Goal: Task Accomplishment & Management: Manage account settings

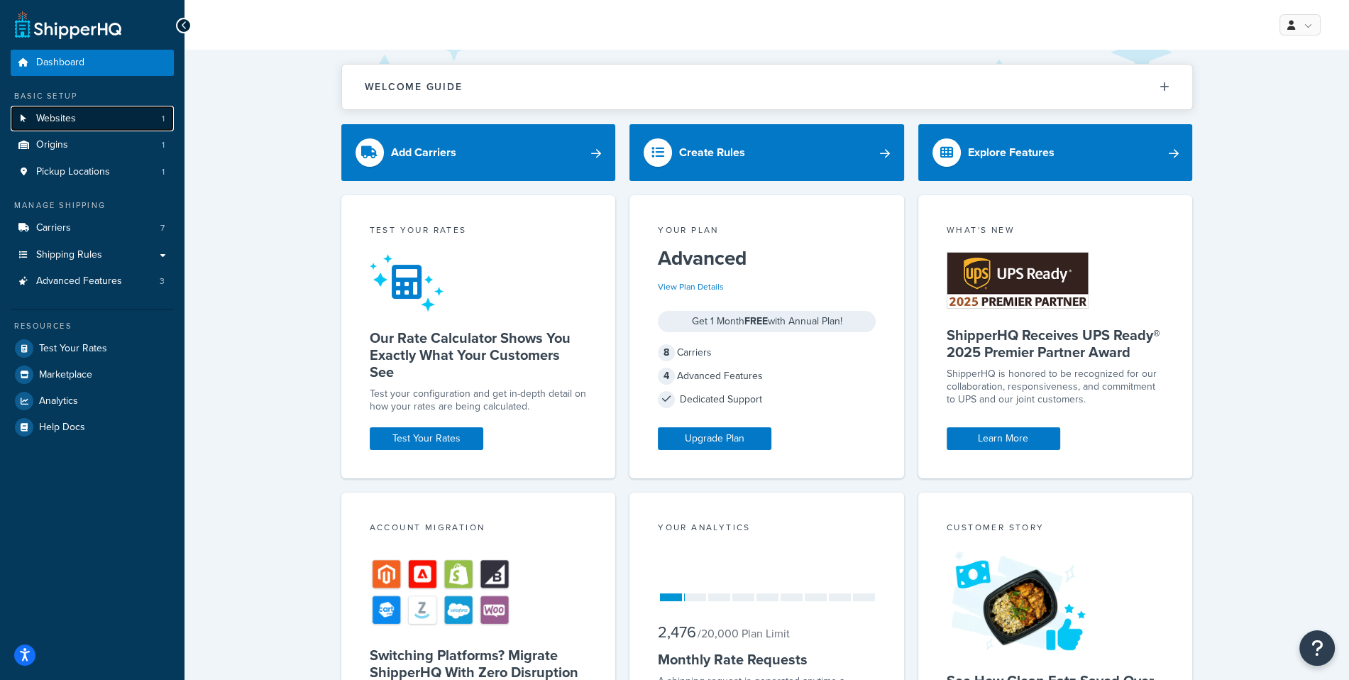
click at [165, 117] on link "Websites 1" at bounding box center [92, 119] width 163 height 26
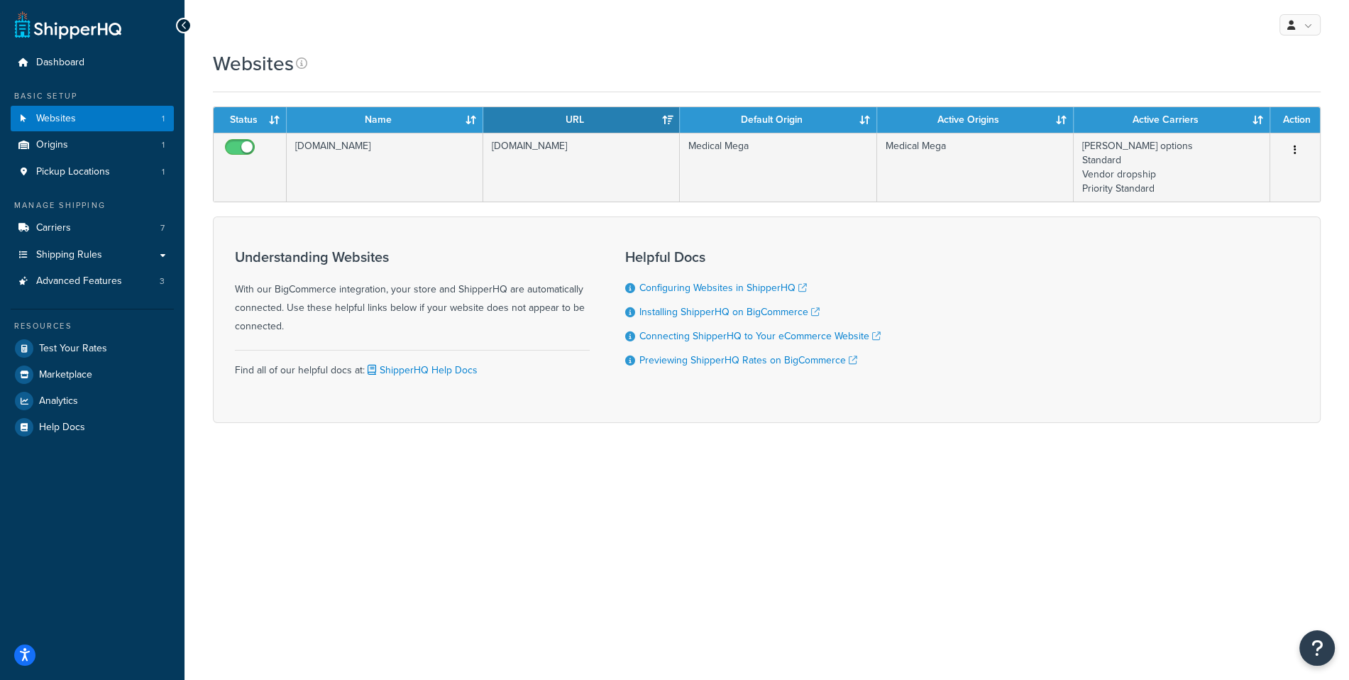
click at [1091, 62] on div "Websites" at bounding box center [767, 64] width 1108 height 28
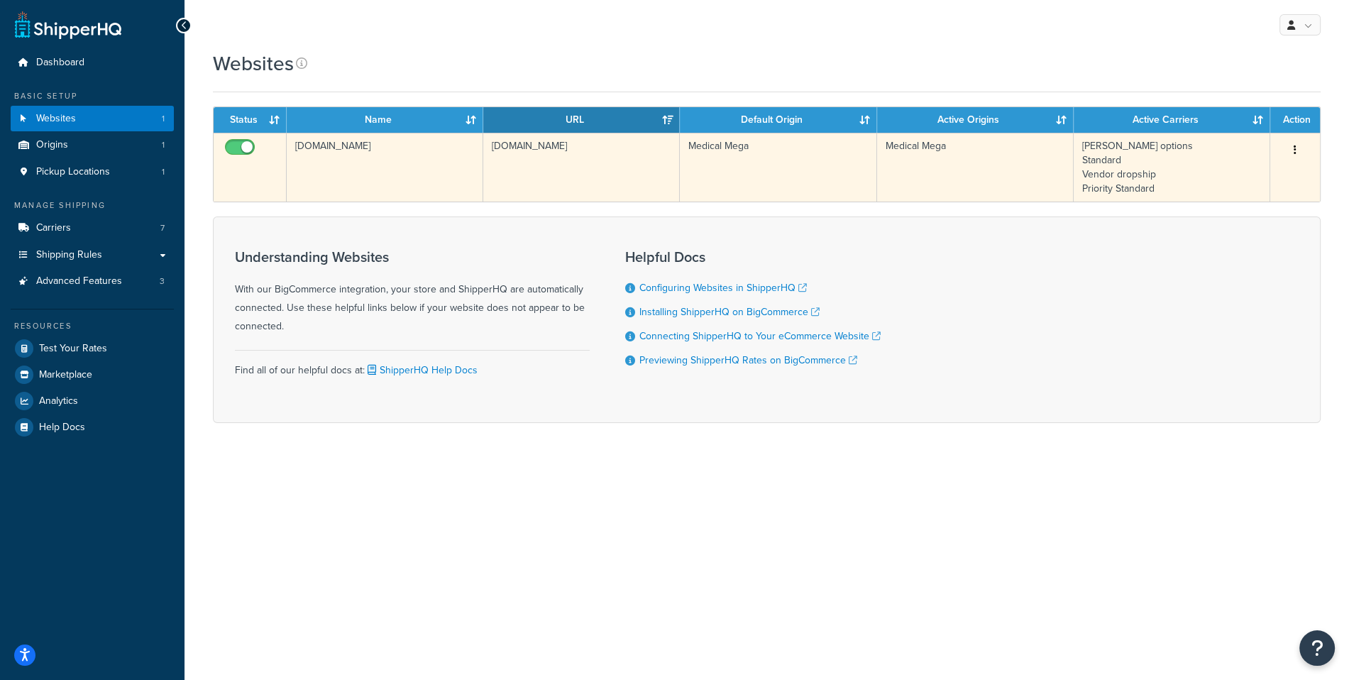
click at [432, 168] on td "[DOMAIN_NAME]" at bounding box center [385, 167] width 197 height 69
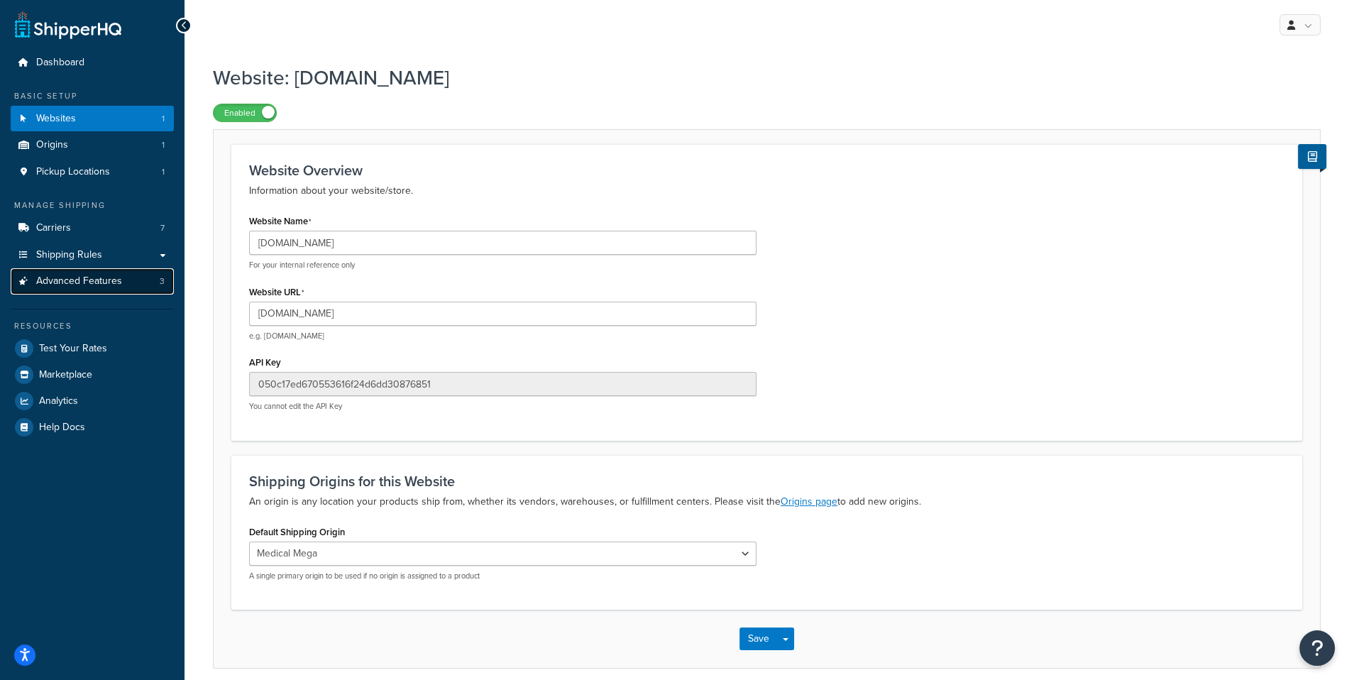
click at [88, 287] on span "Advanced Features" at bounding box center [79, 281] width 86 height 12
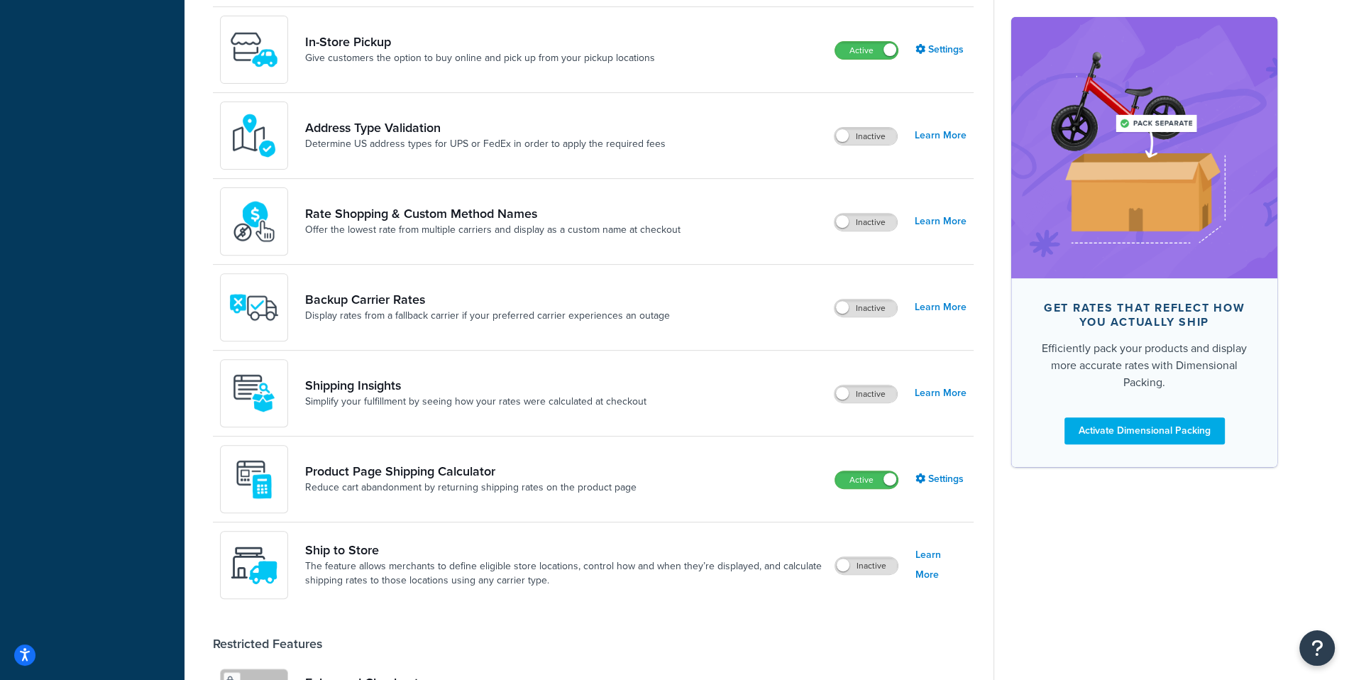
scroll to position [717, 0]
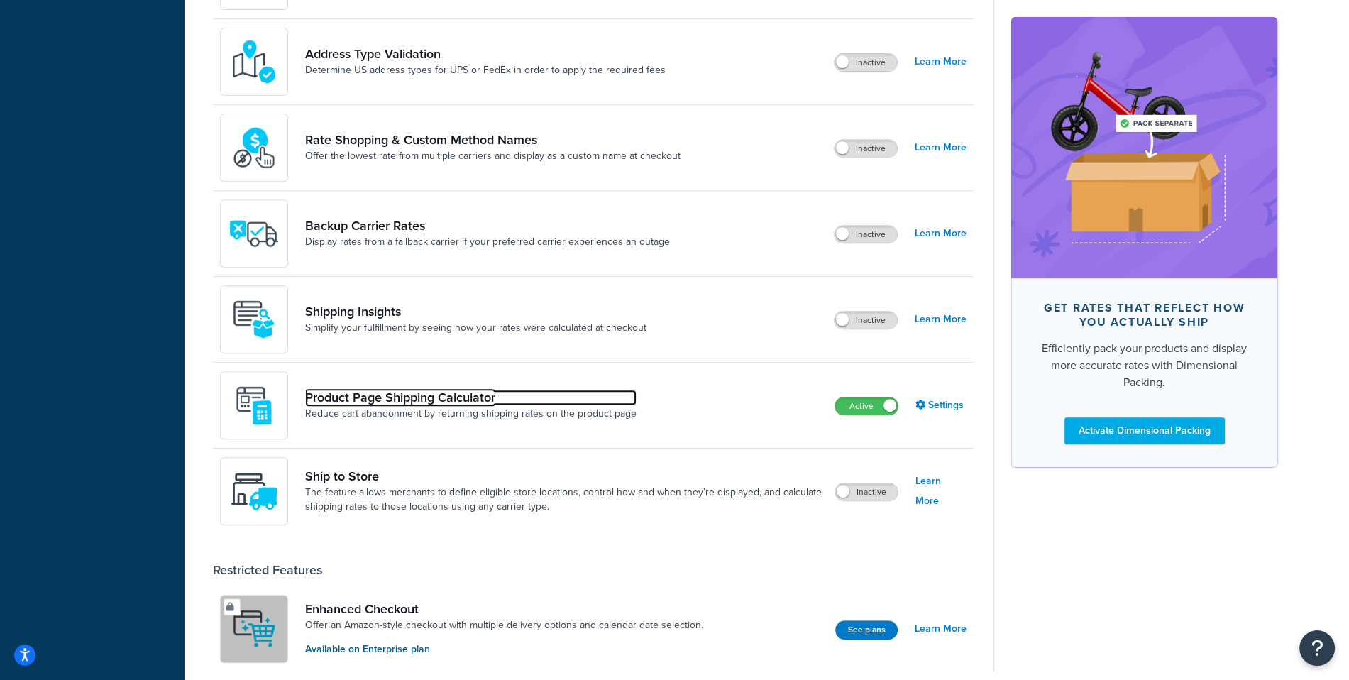
click at [473, 392] on link "Product Page Shipping Calculator" at bounding box center [471, 398] width 332 height 16
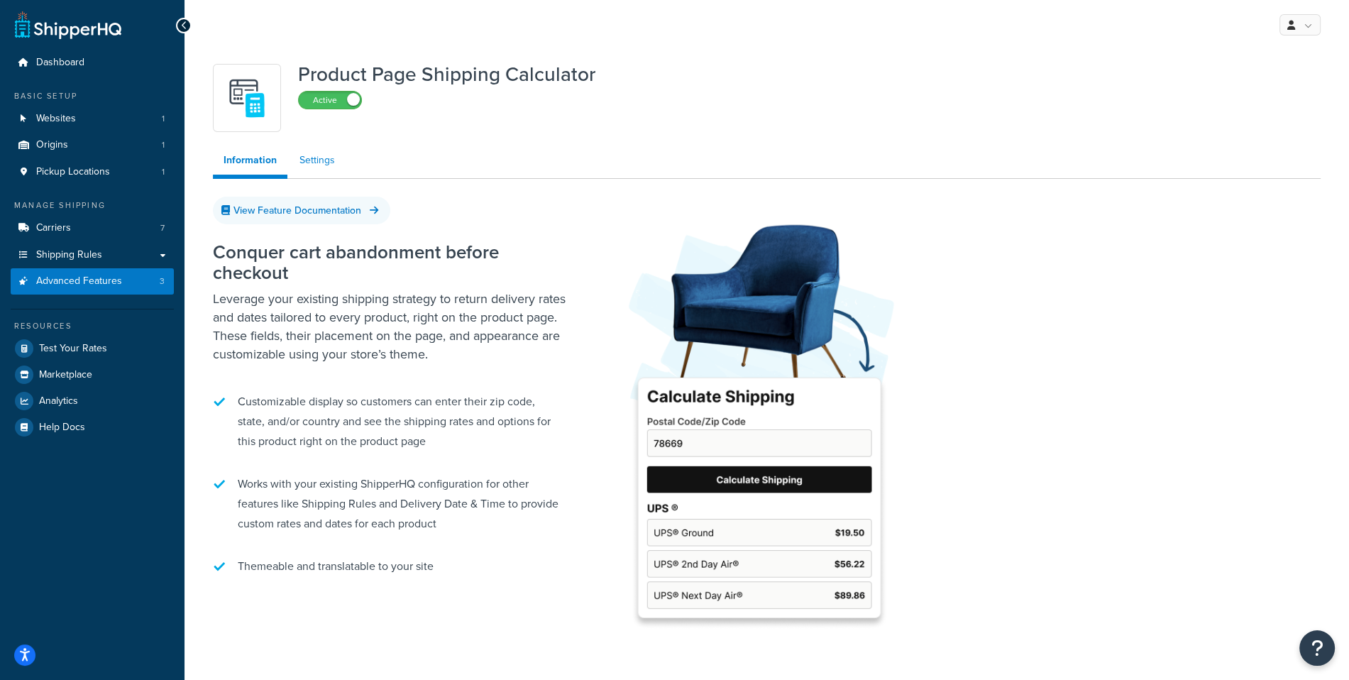
click at [326, 163] on link "Settings" at bounding box center [317, 160] width 57 height 28
select select "US"
select select "false"
select select "31"
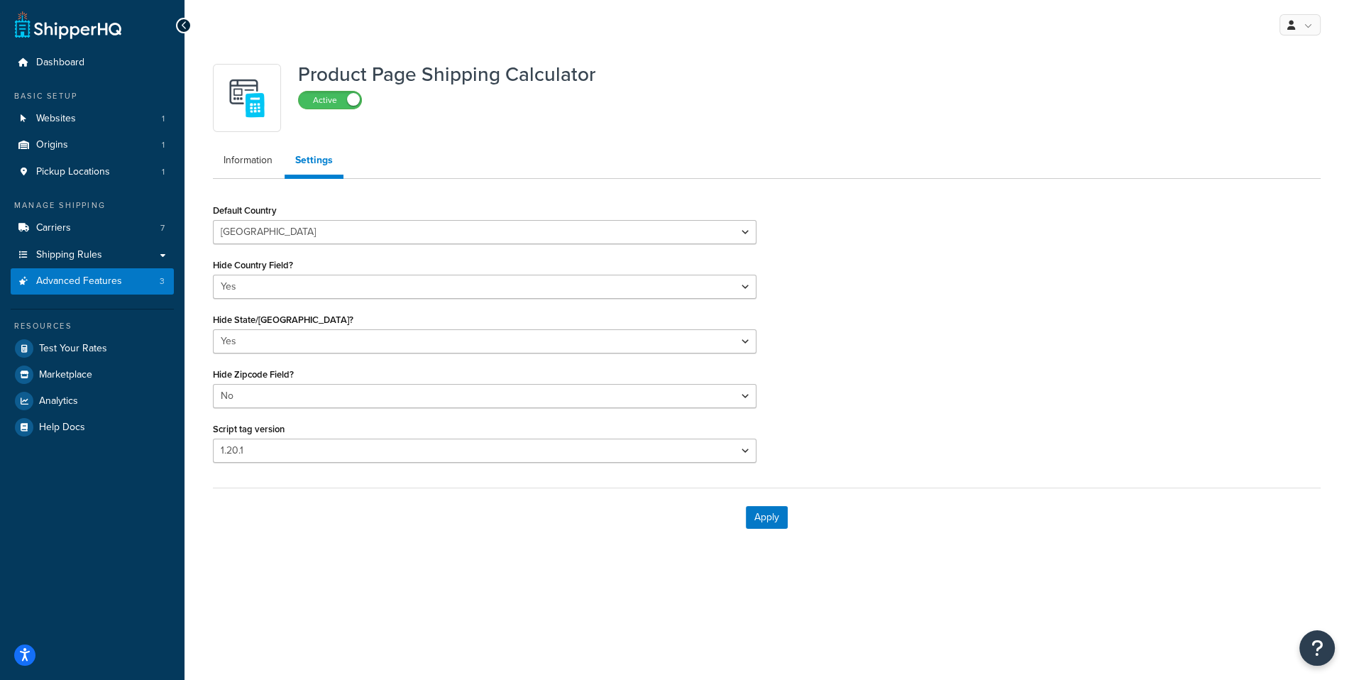
click at [119, 104] on div "Basic Setup Websites 1 Origins 1 Pickup Locations 1" at bounding box center [92, 137] width 163 height 95
click at [116, 112] on link "Websites 1" at bounding box center [92, 119] width 163 height 26
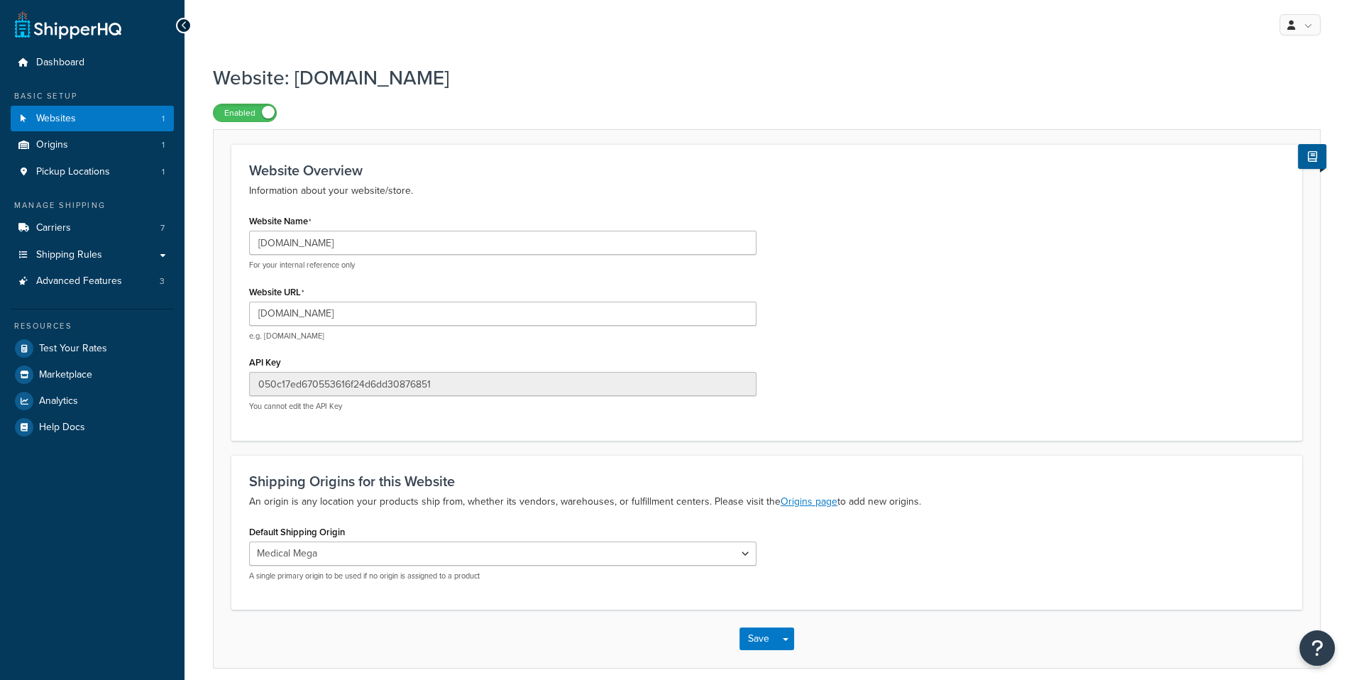
click at [454, 311] on input "[DOMAIN_NAME]" at bounding box center [503, 314] width 508 height 24
click at [869, 290] on div "Website Name medical-mega.mybigcommerce.com For your internal reference only We…" at bounding box center [767, 317] width 1057 height 212
click at [128, 282] on link "Advanced Features 3" at bounding box center [92, 281] width 163 height 26
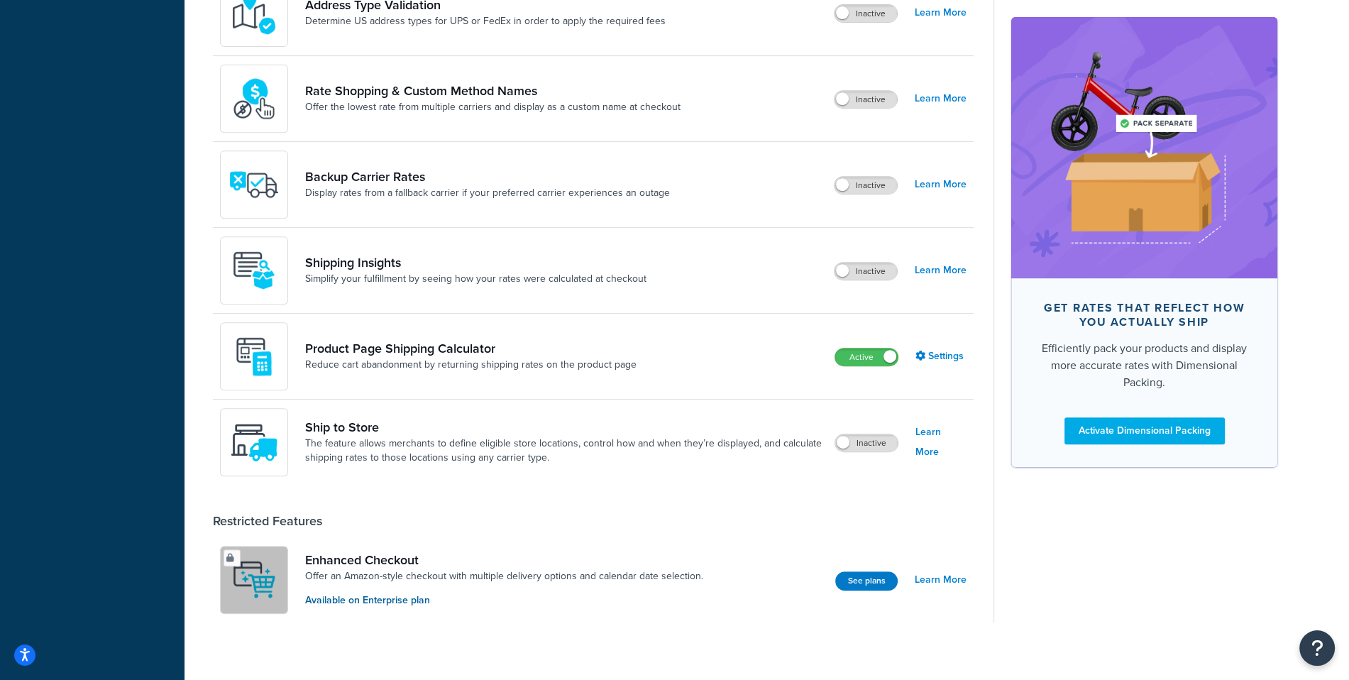
scroll to position [776, 0]
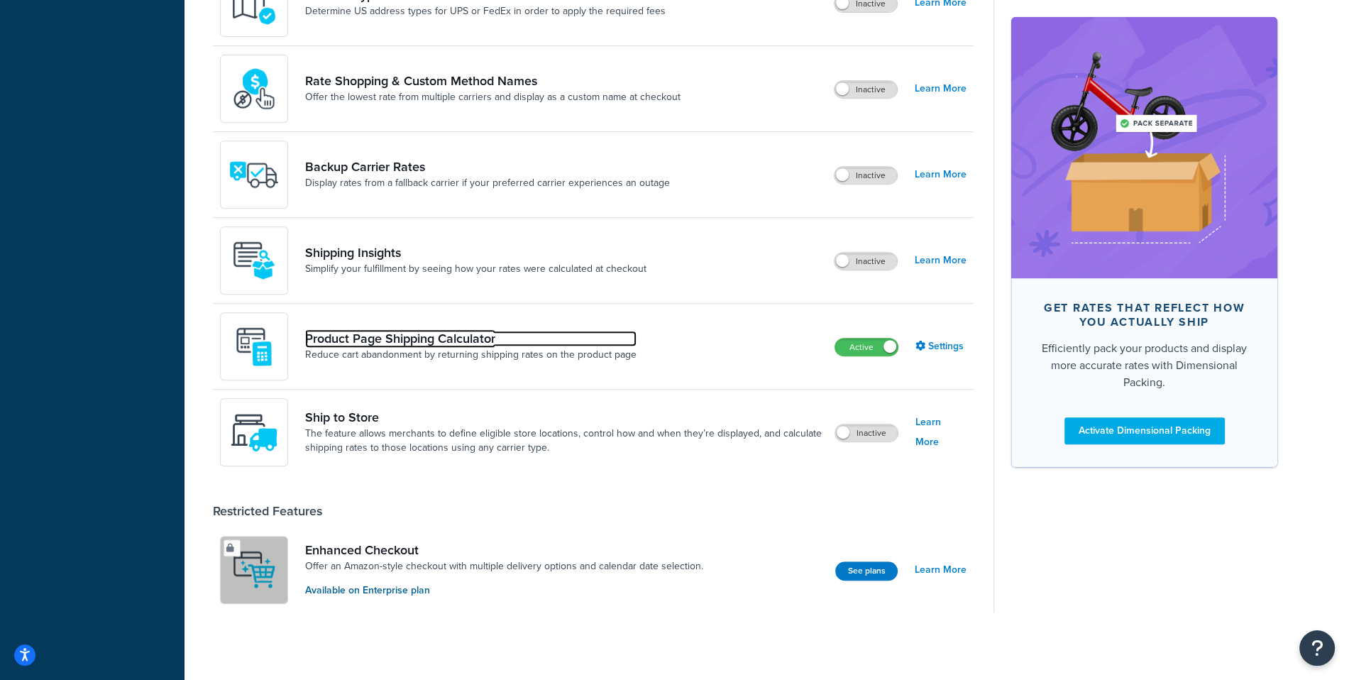
click at [462, 342] on link "Product Page Shipping Calculator" at bounding box center [471, 339] width 332 height 16
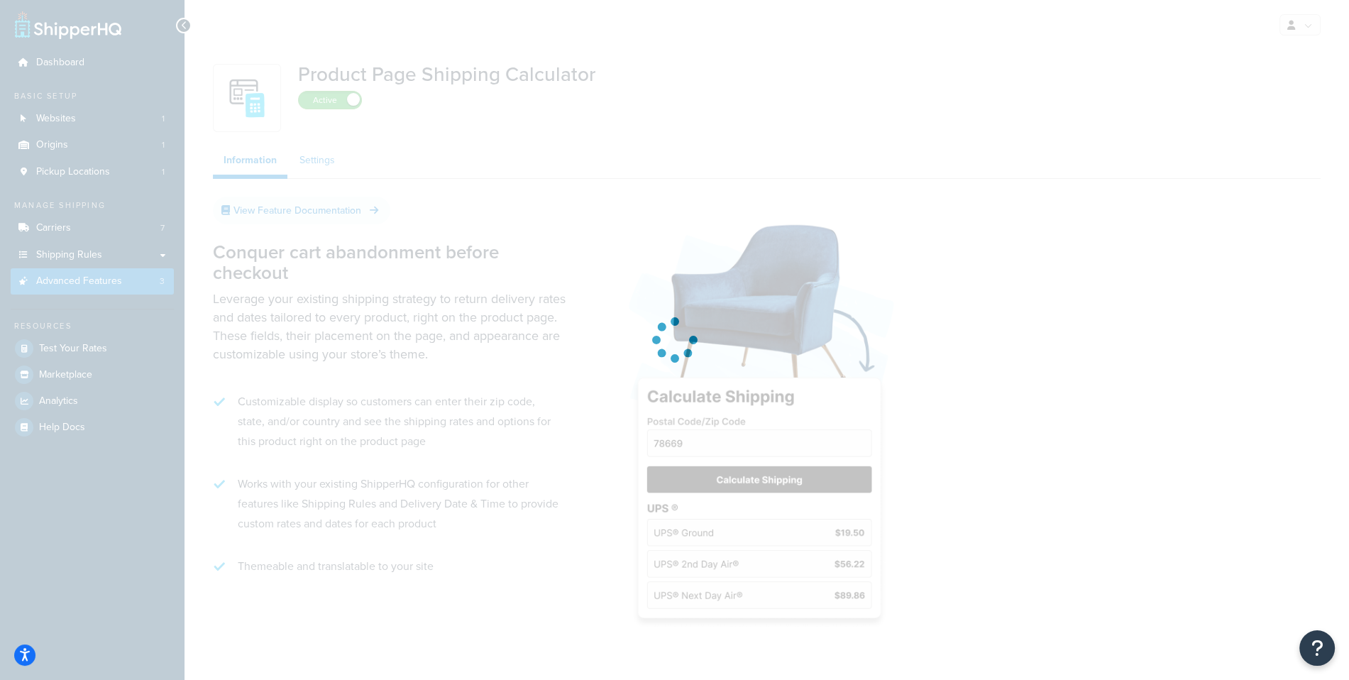
click at [320, 165] on link "Settings" at bounding box center [317, 160] width 57 height 28
select select "US"
select select "false"
select select "31"
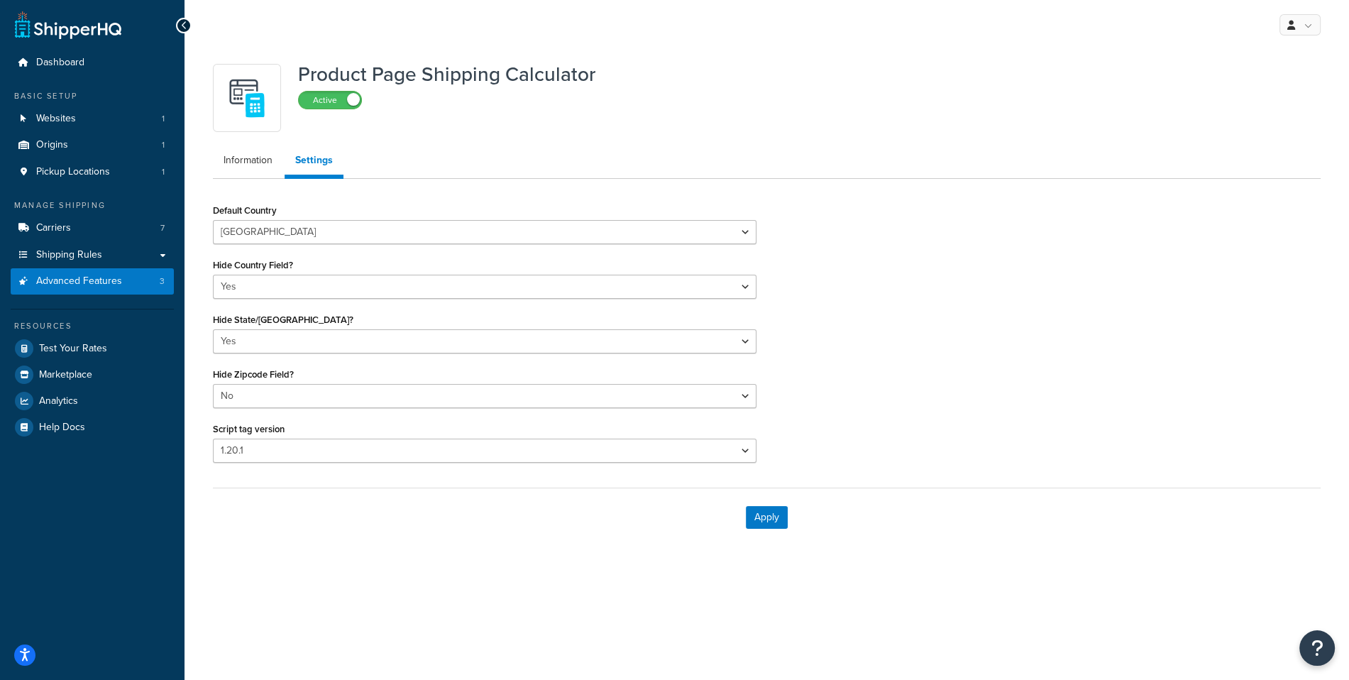
click at [250, 175] on ul "Information Settings" at bounding box center [767, 162] width 1108 height 33
click at [104, 236] on link "Carriers 7" at bounding box center [92, 228] width 163 height 26
